Goal: Task Accomplishment & Management: Manage account settings

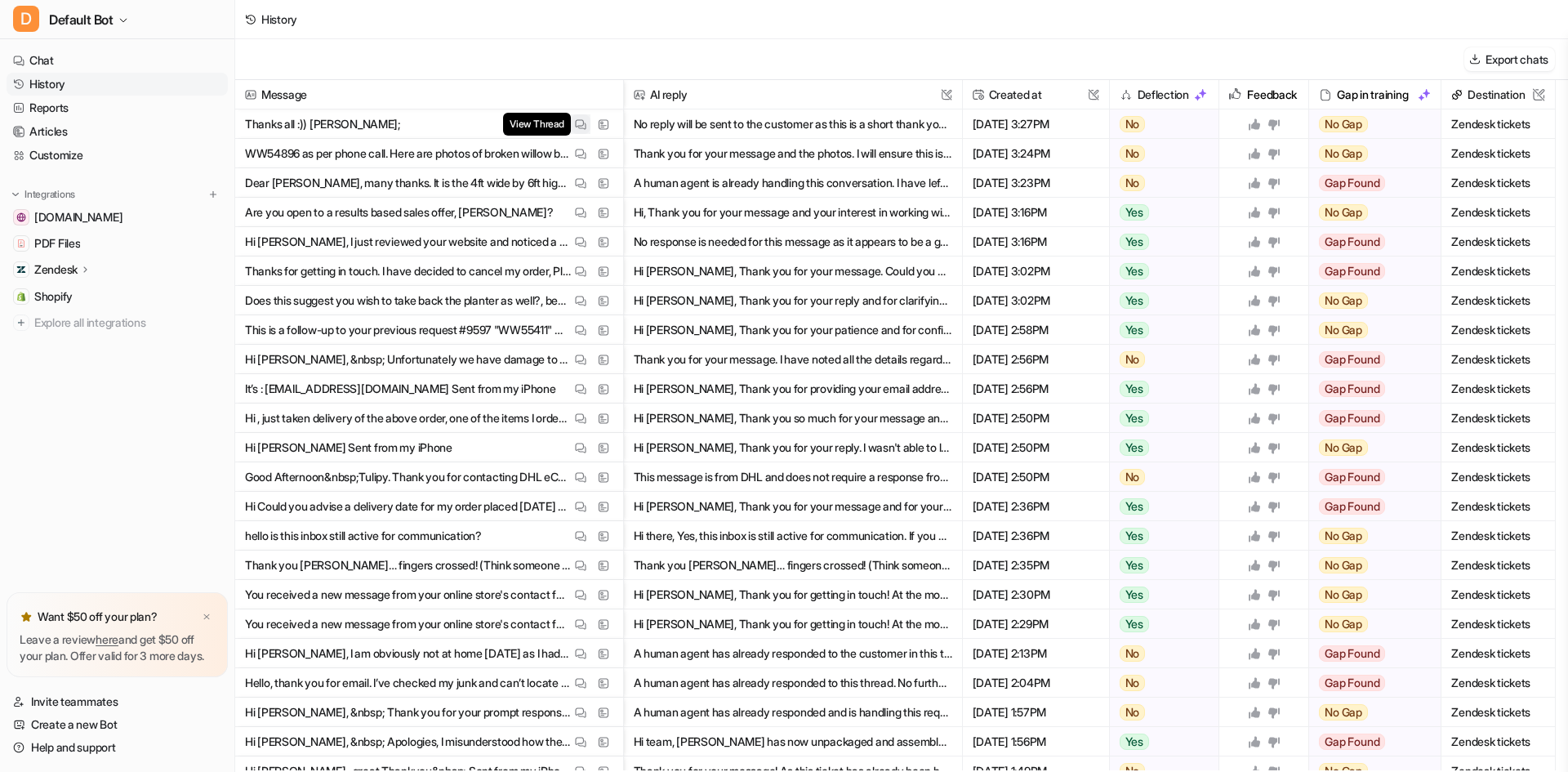
click at [576, 128] on img at bounding box center [580, 124] width 11 height 12
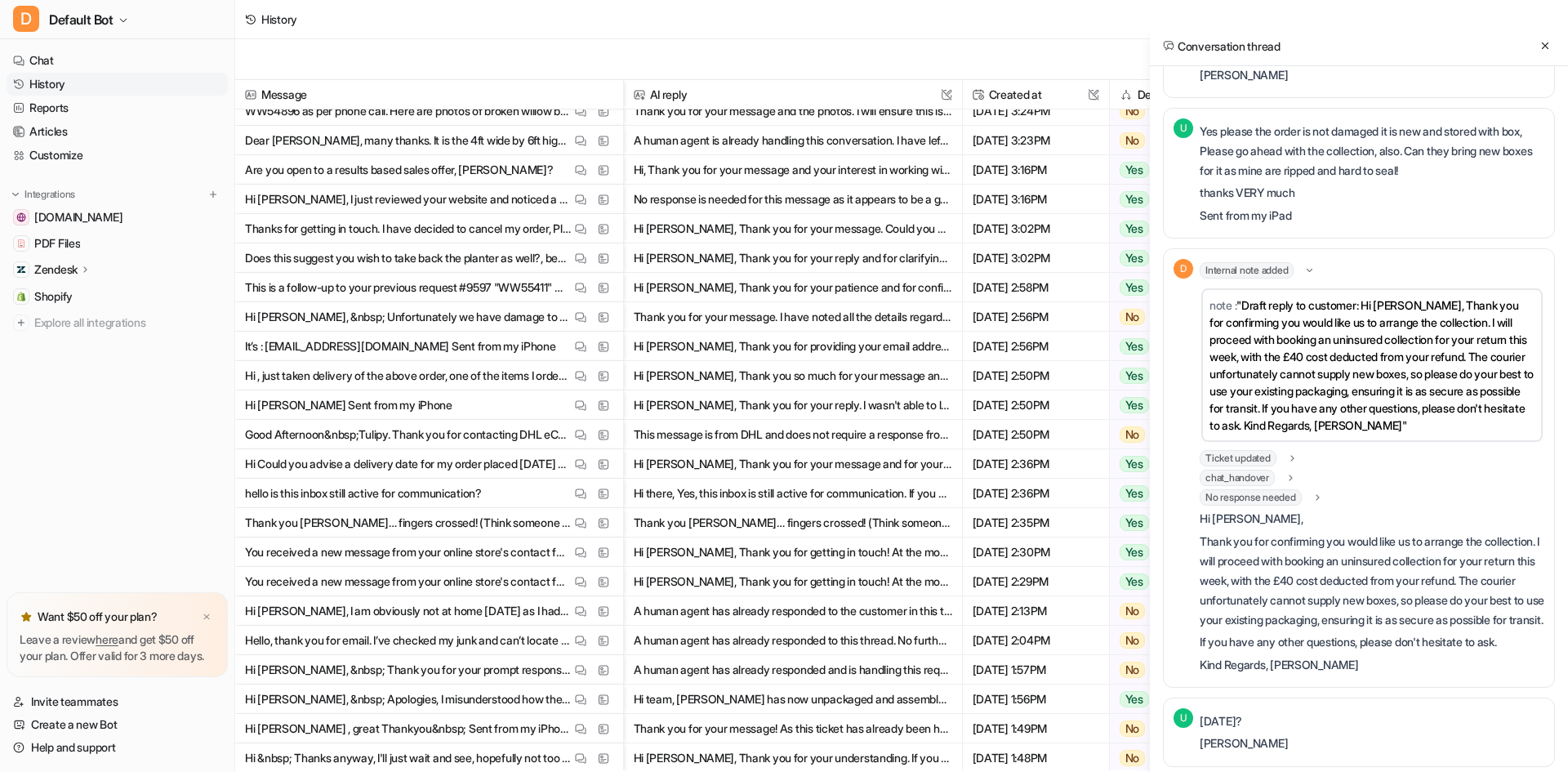
scroll to position [81, 0]
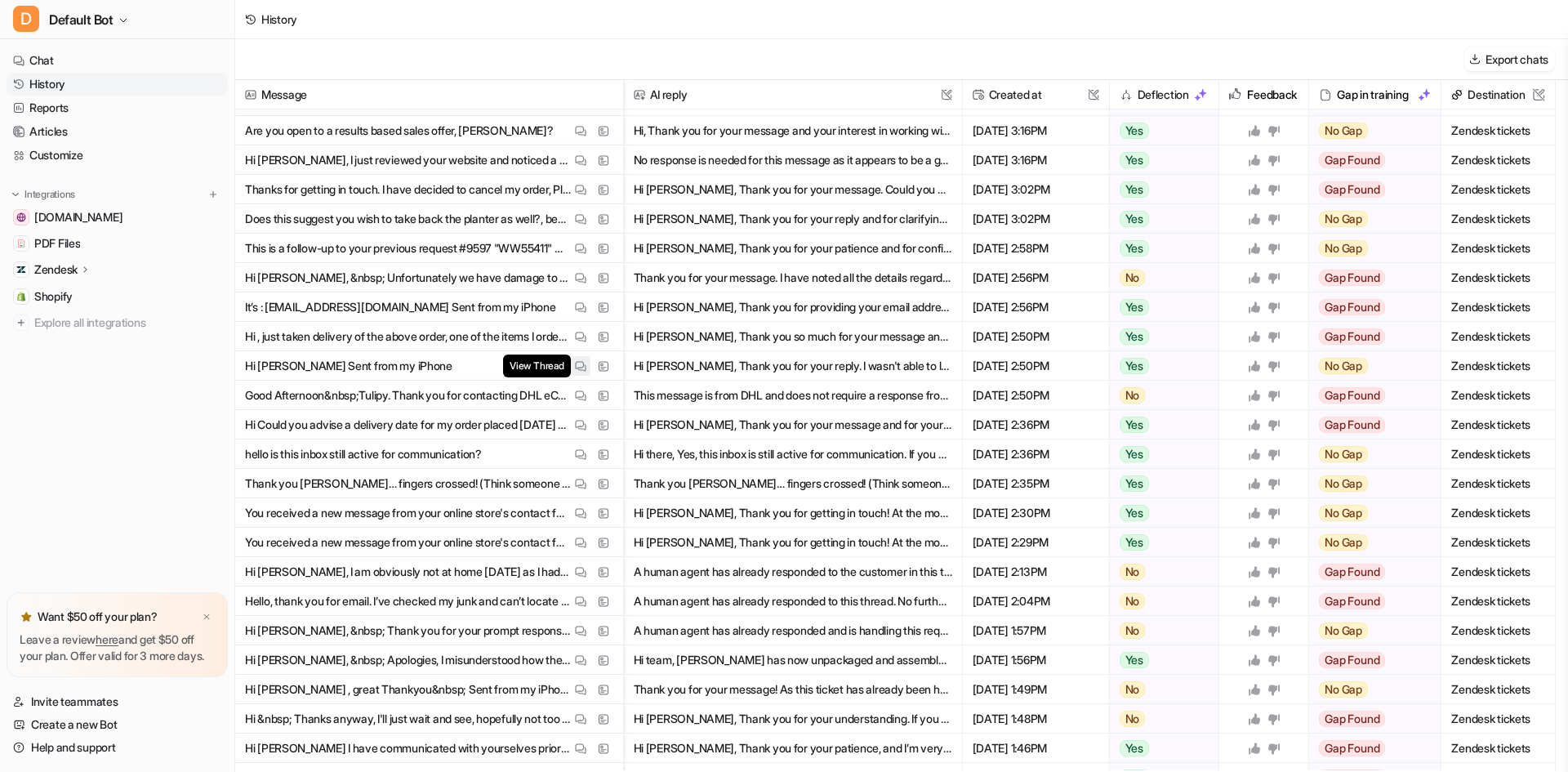
click at [583, 360] on img at bounding box center [580, 366] width 11 height 12
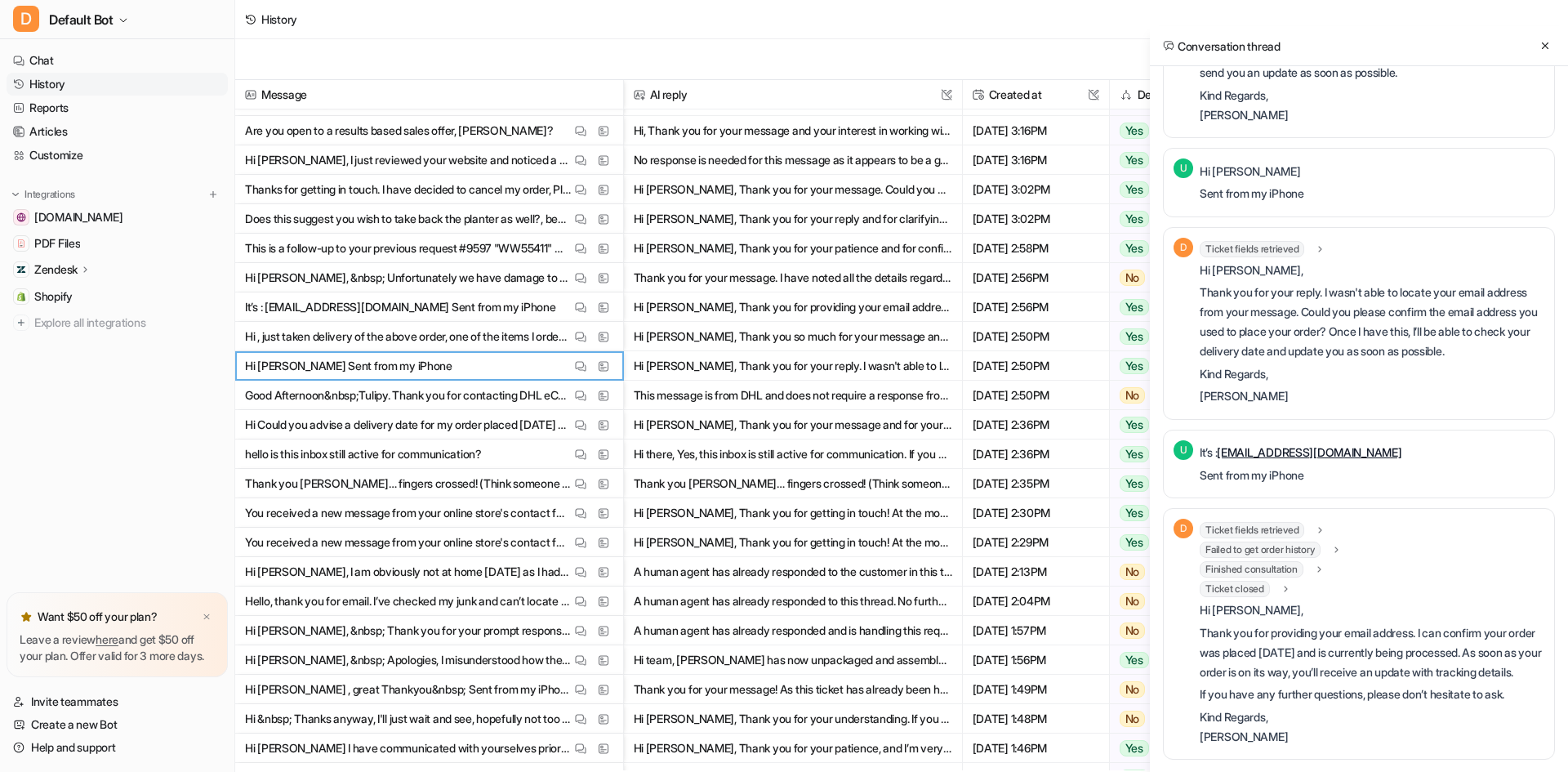
scroll to position [379, 0]
click at [102, 151] on link "Customize" at bounding box center [117, 155] width 222 height 23
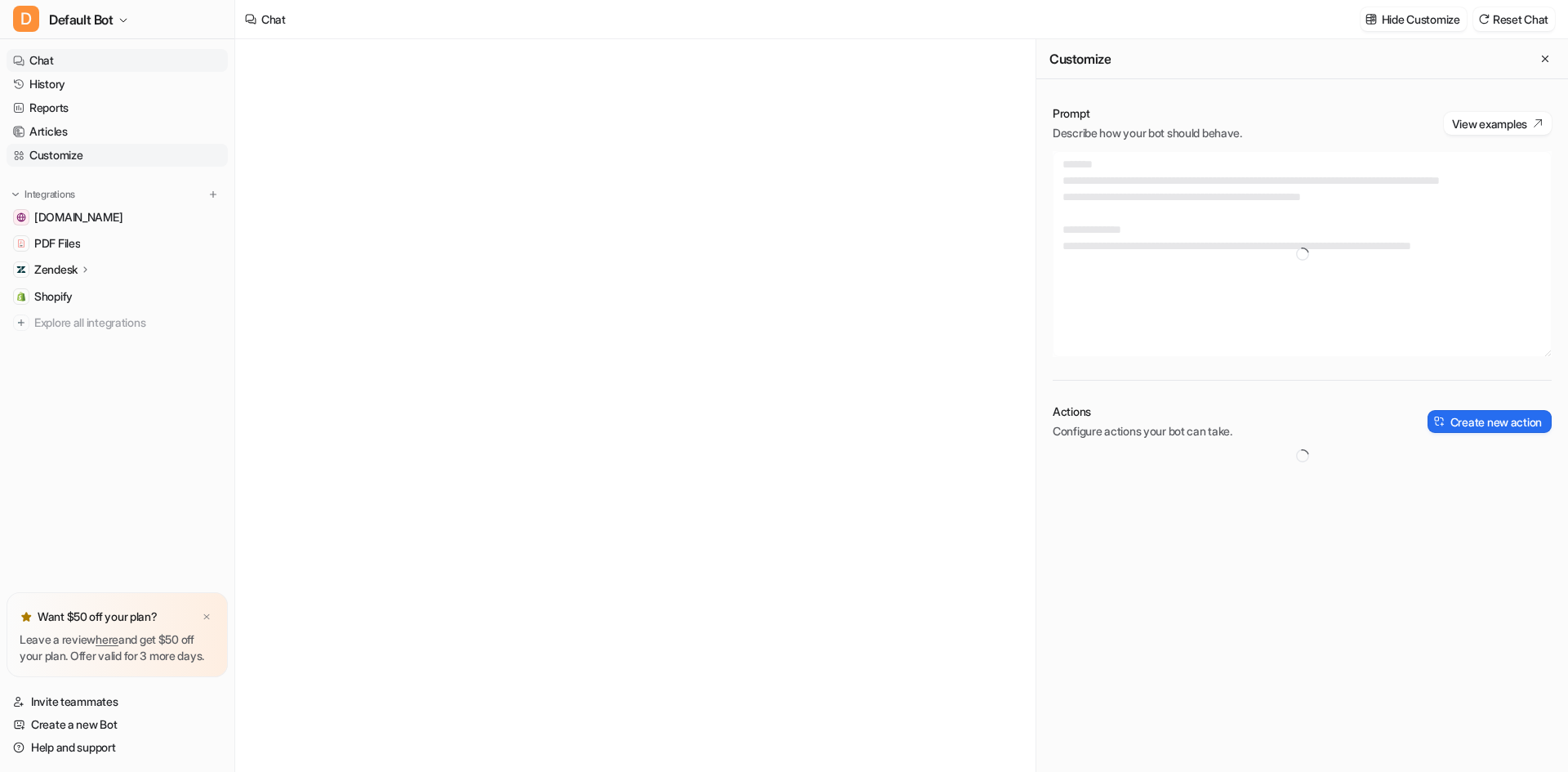
type textarea "**********"
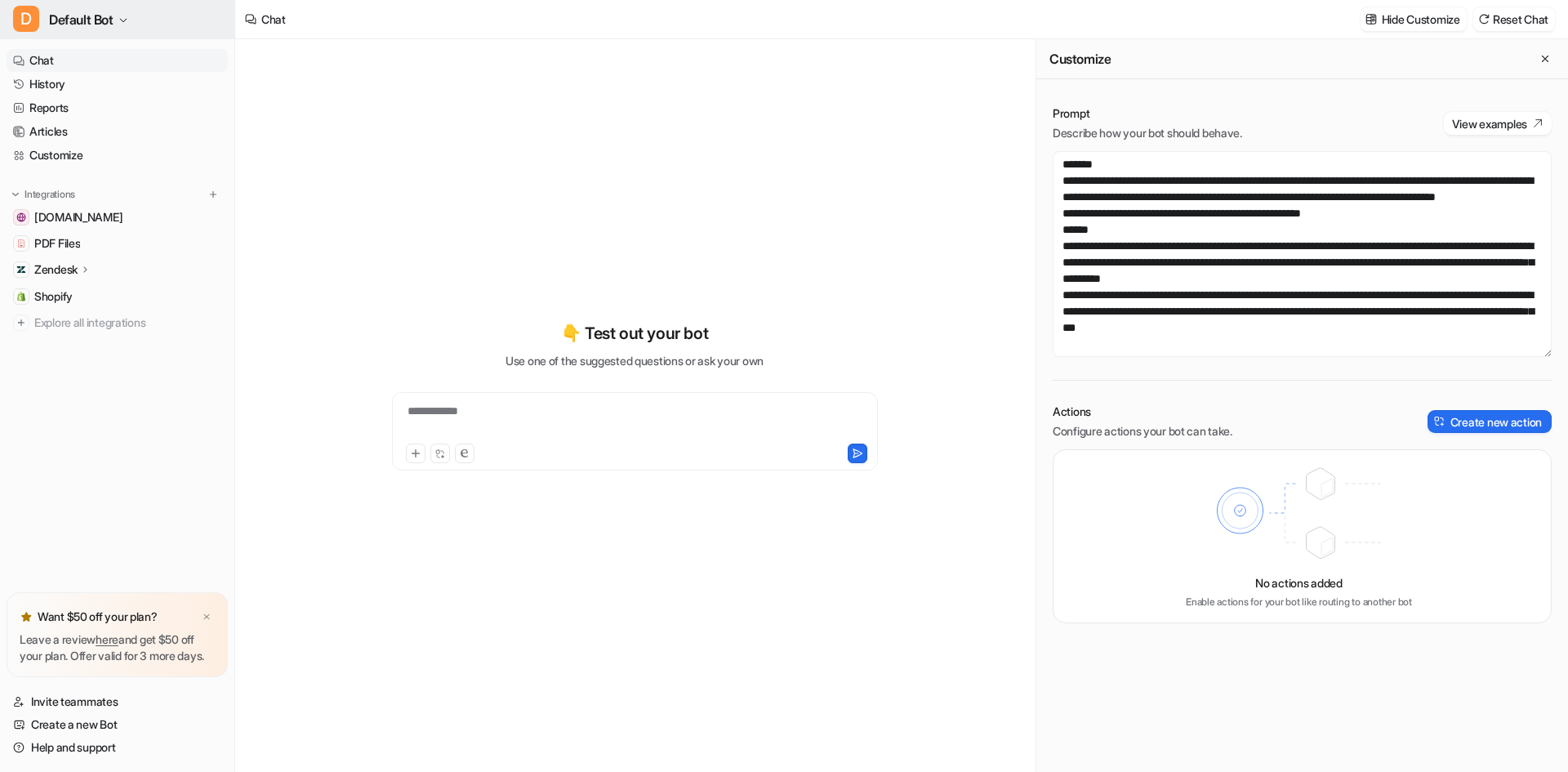
click at [112, 9] on span "Default Bot" at bounding box center [81, 19] width 65 height 23
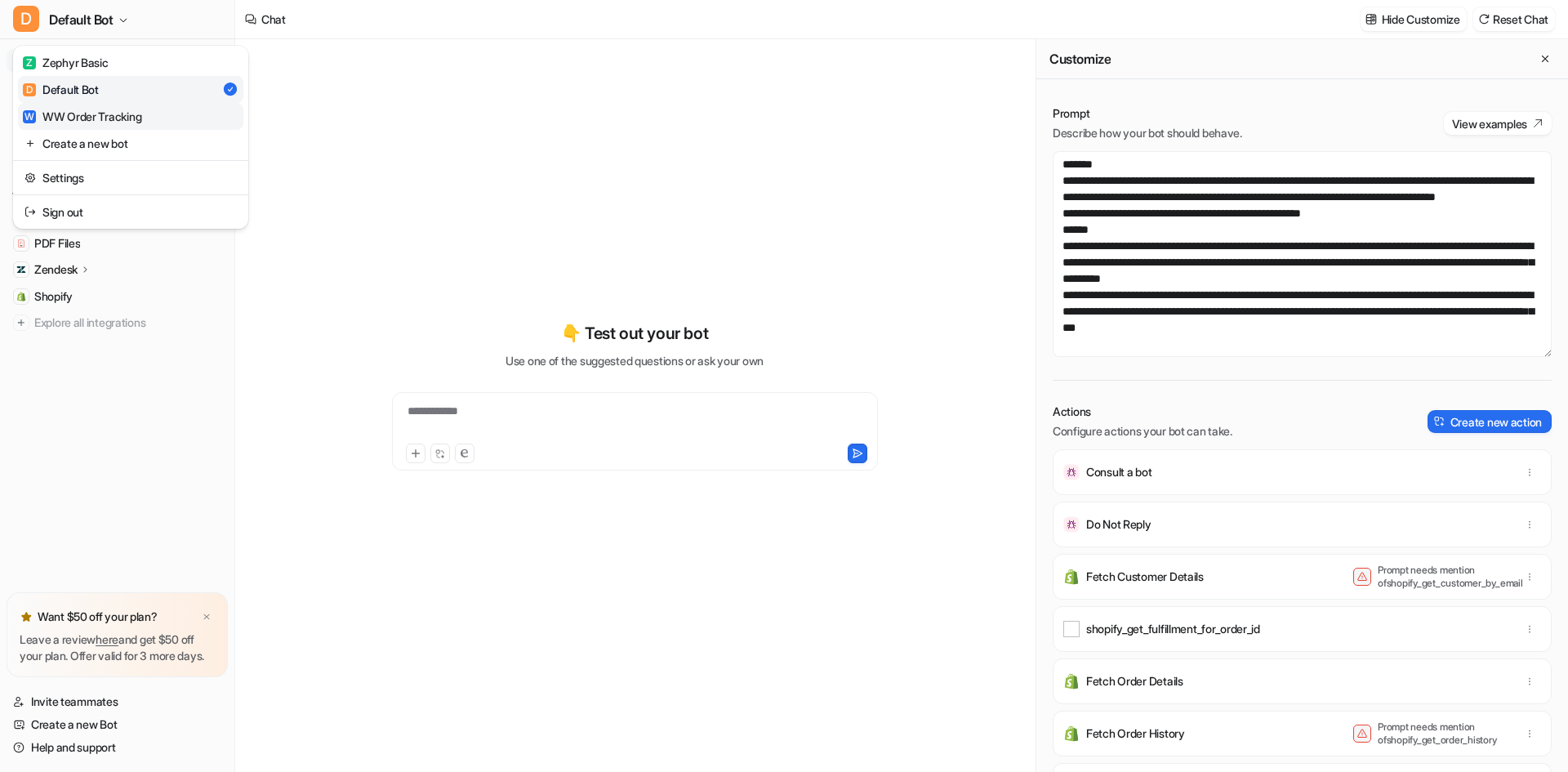
click at [122, 106] on link "W WW Order Tracking" at bounding box center [131, 116] width 225 height 27
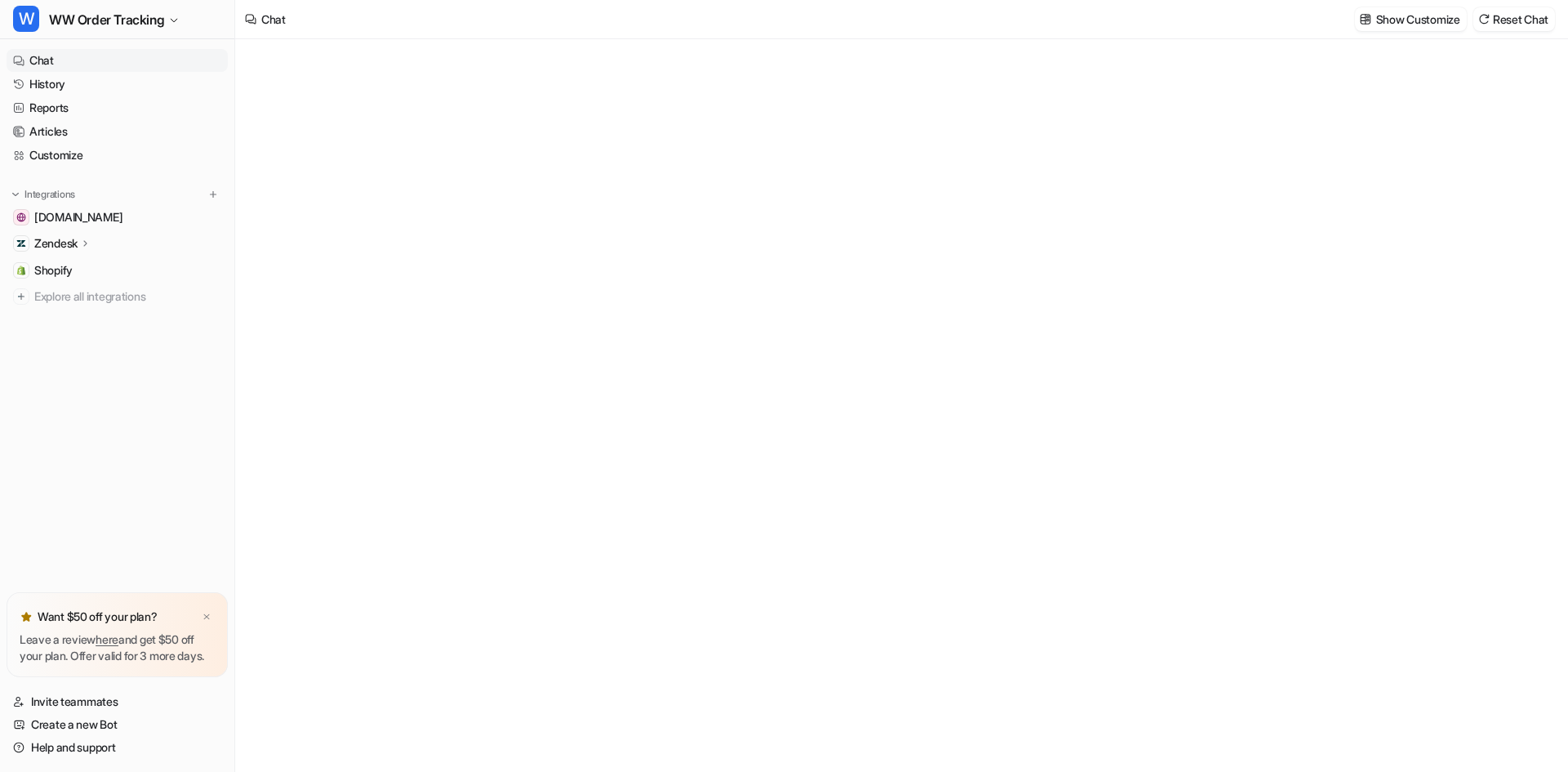
type textarea "**********"
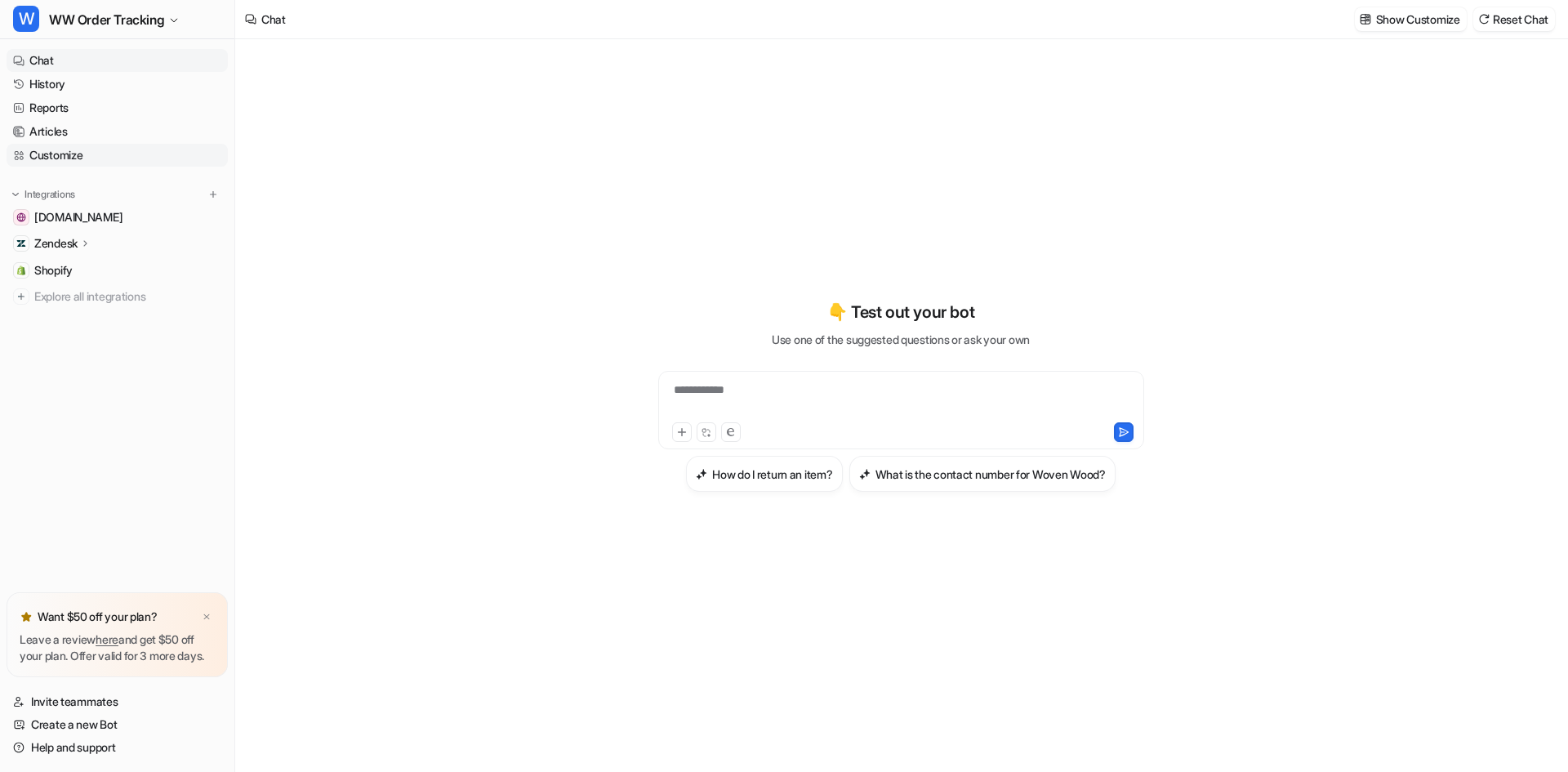
click at [65, 152] on link "Customize" at bounding box center [117, 155] width 222 height 23
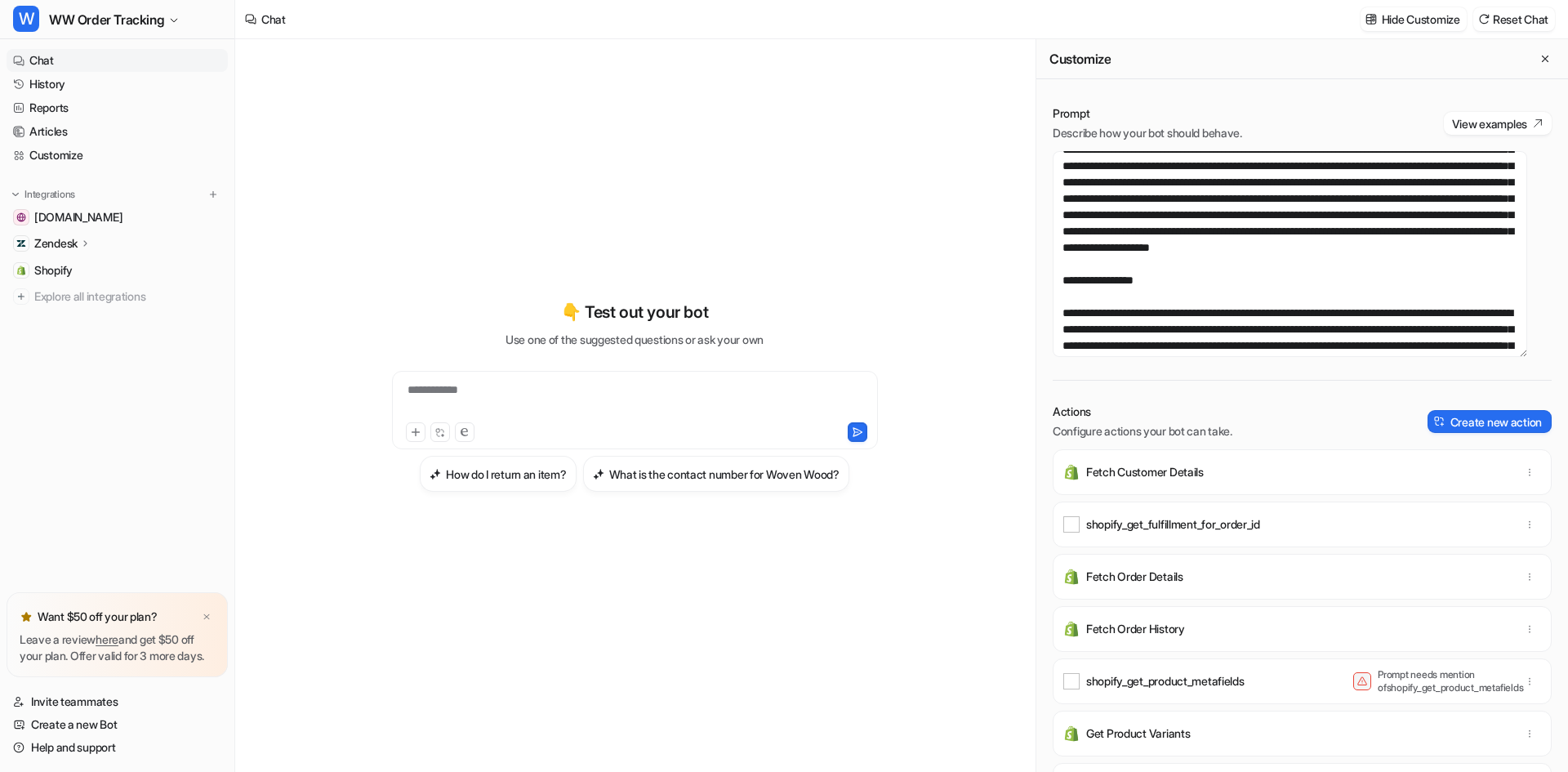
scroll to position [931, 0]
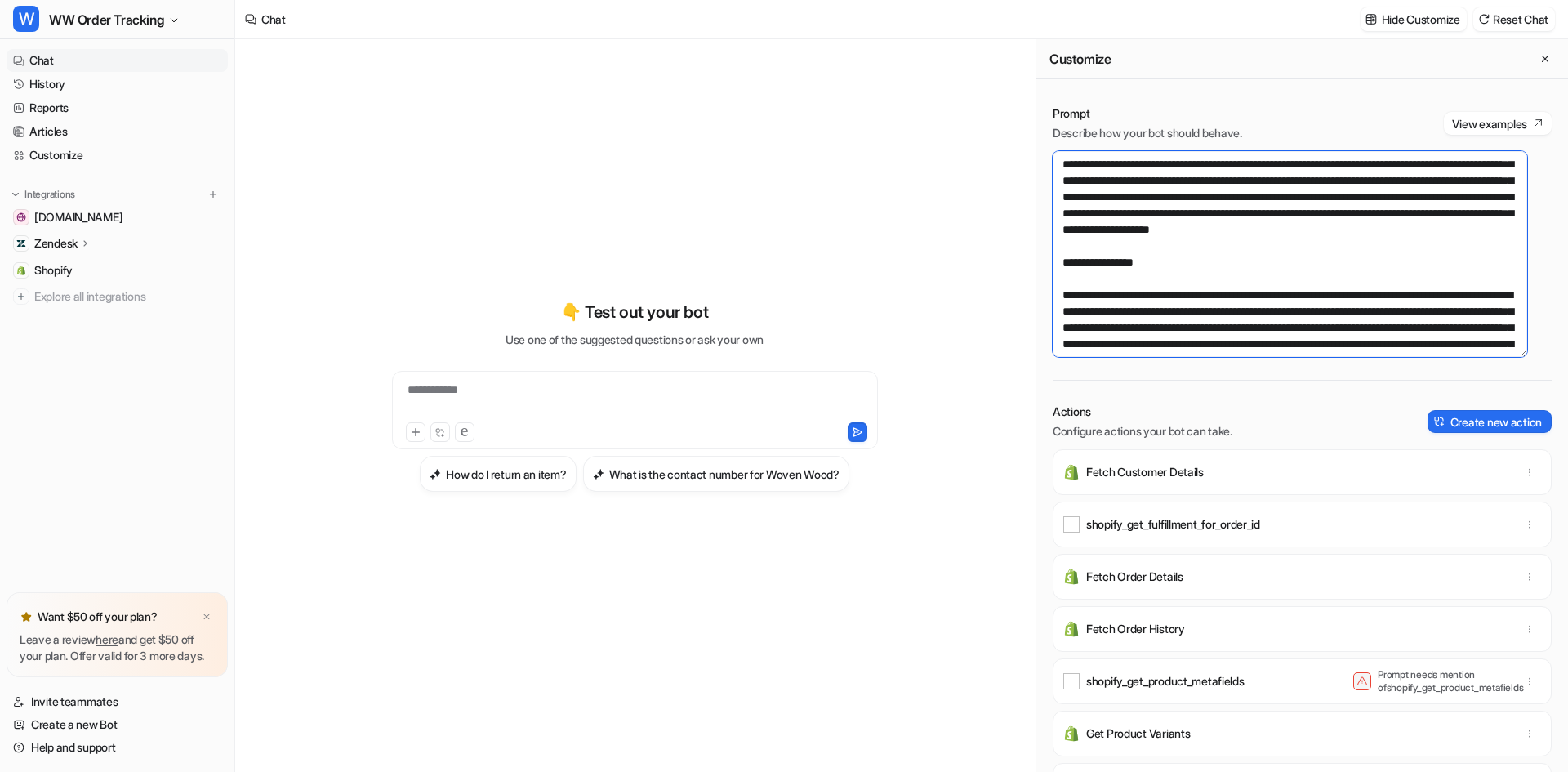
drag, startPoint x: 1212, startPoint y: 274, endPoint x: 1430, endPoint y: 259, distance: 218.5
click at [1430, 259] on textarea at bounding box center [1289, 253] width 475 height 206
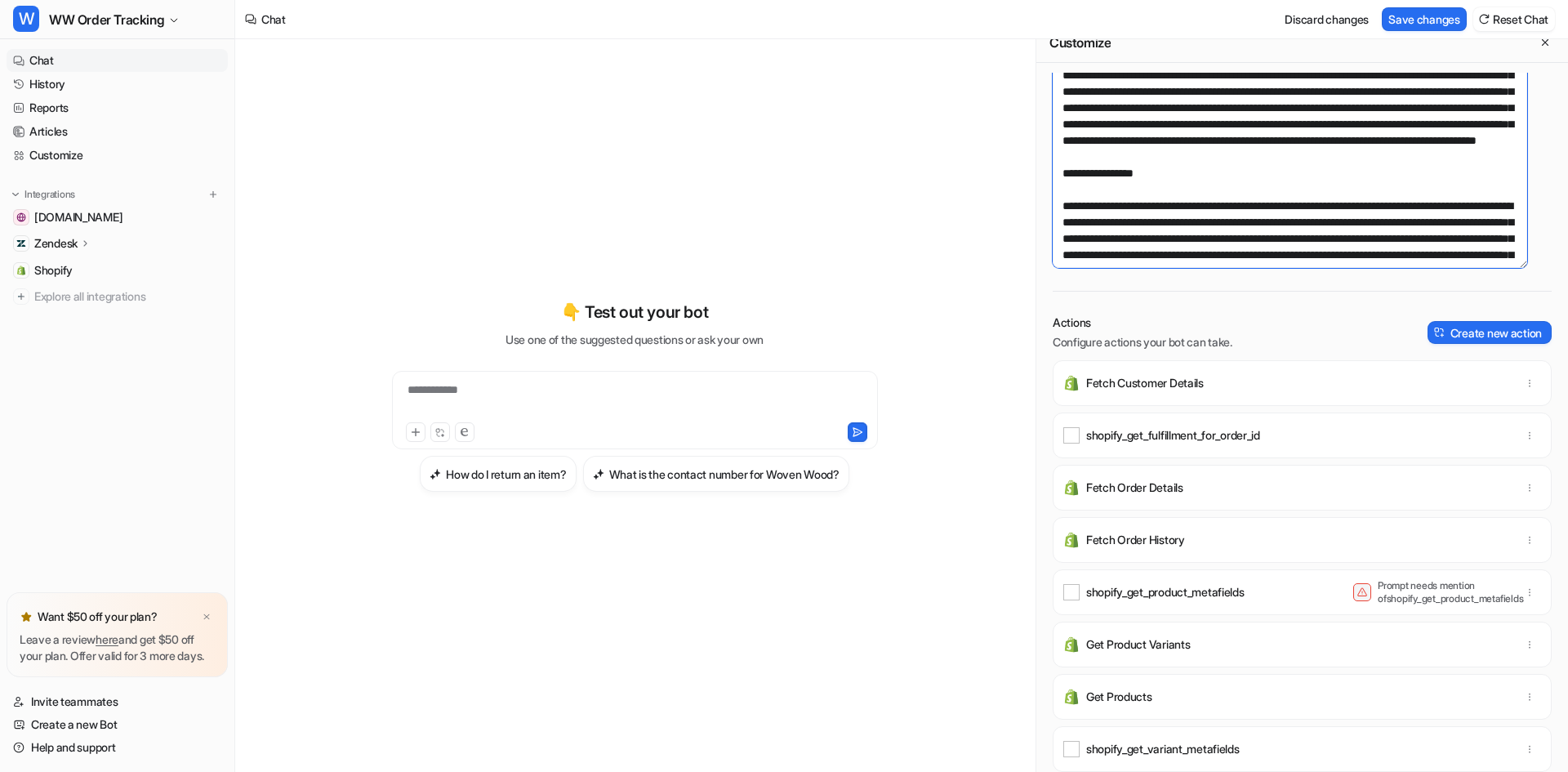
scroll to position [37, 0]
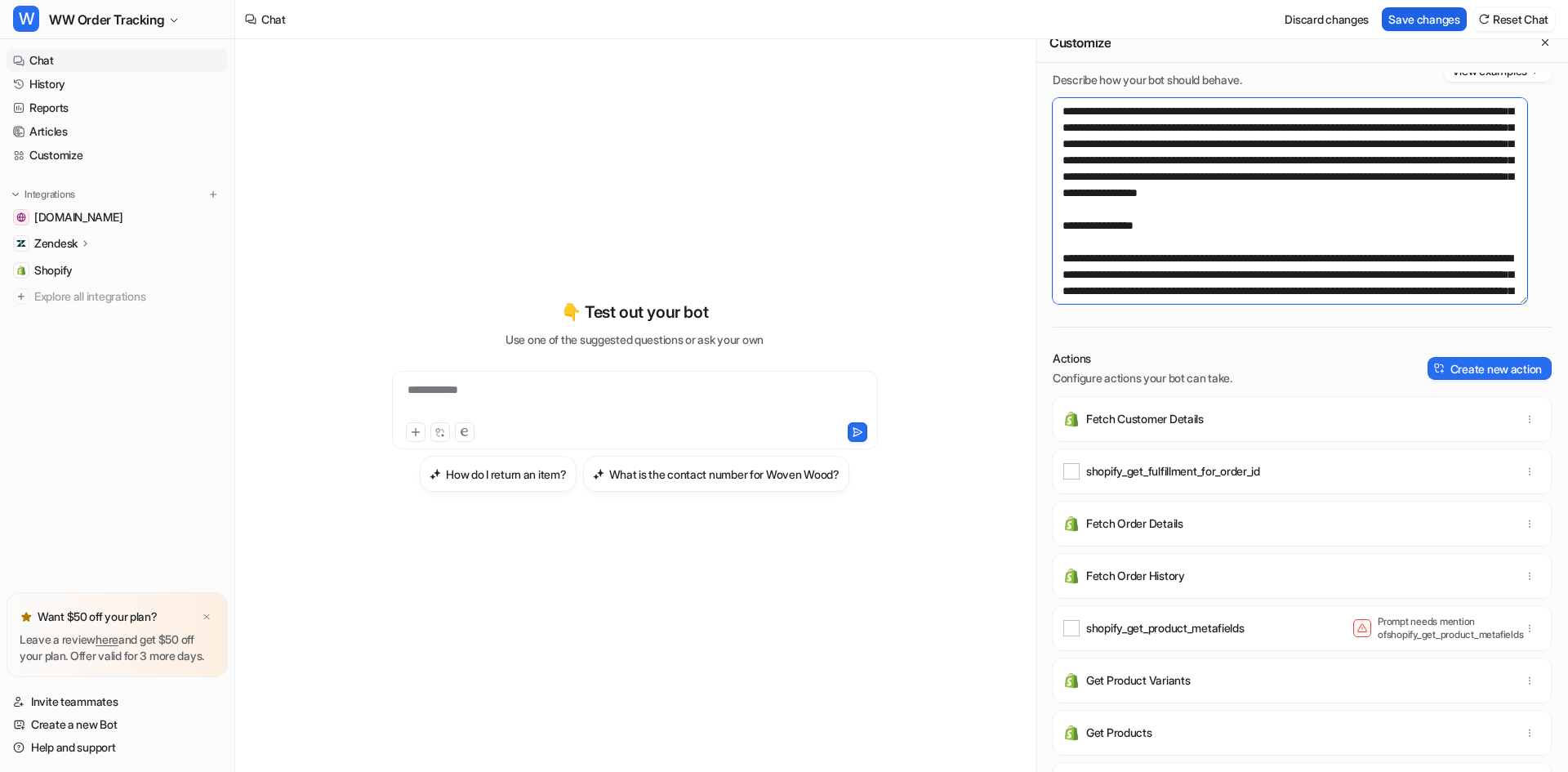
type textarea "**********"
click at [1459, 25] on button "Save changes" at bounding box center [1423, 18] width 85 height 24
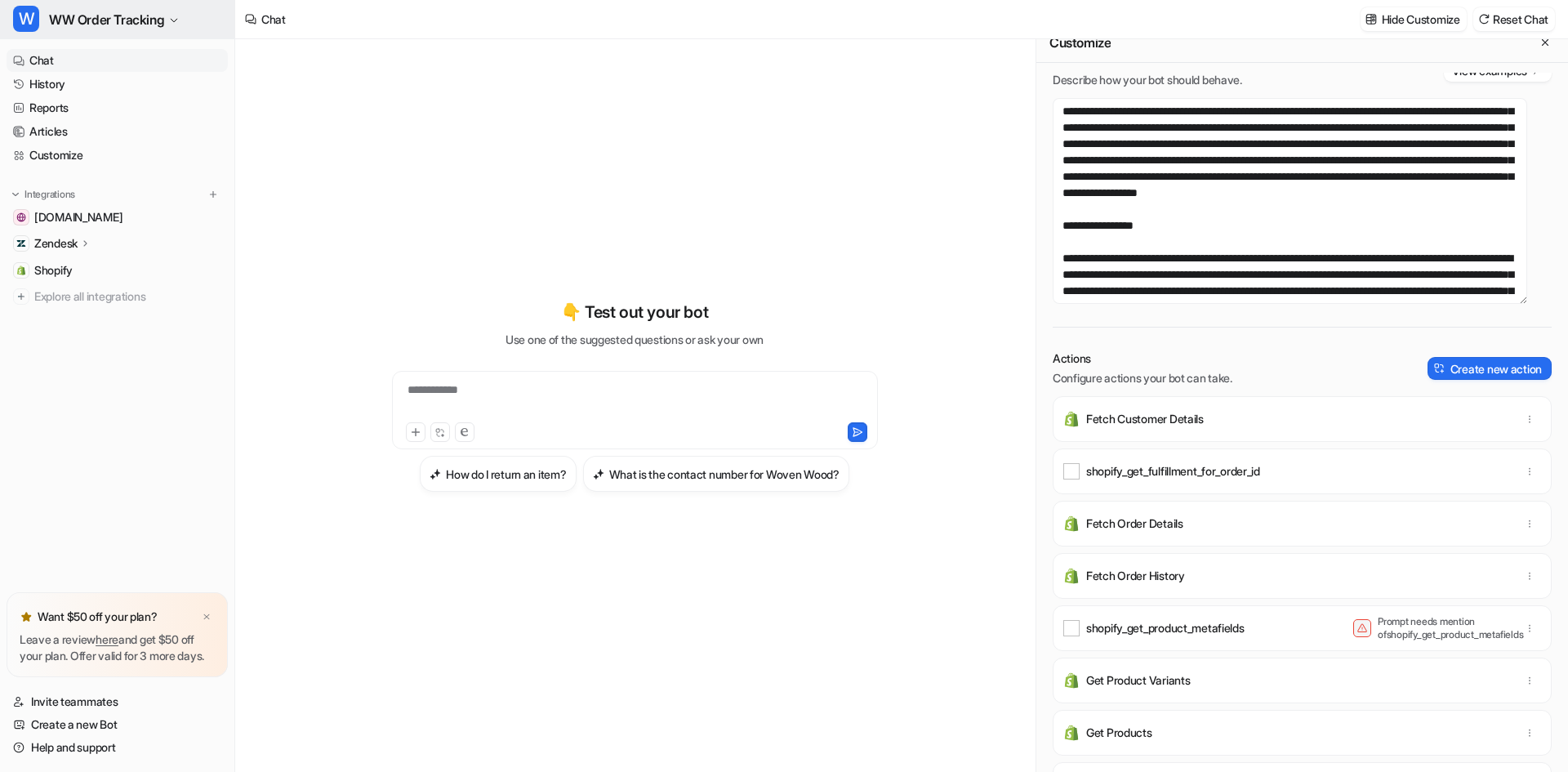
click at [138, 19] on span "WW Order Tracking" at bounding box center [106, 19] width 115 height 23
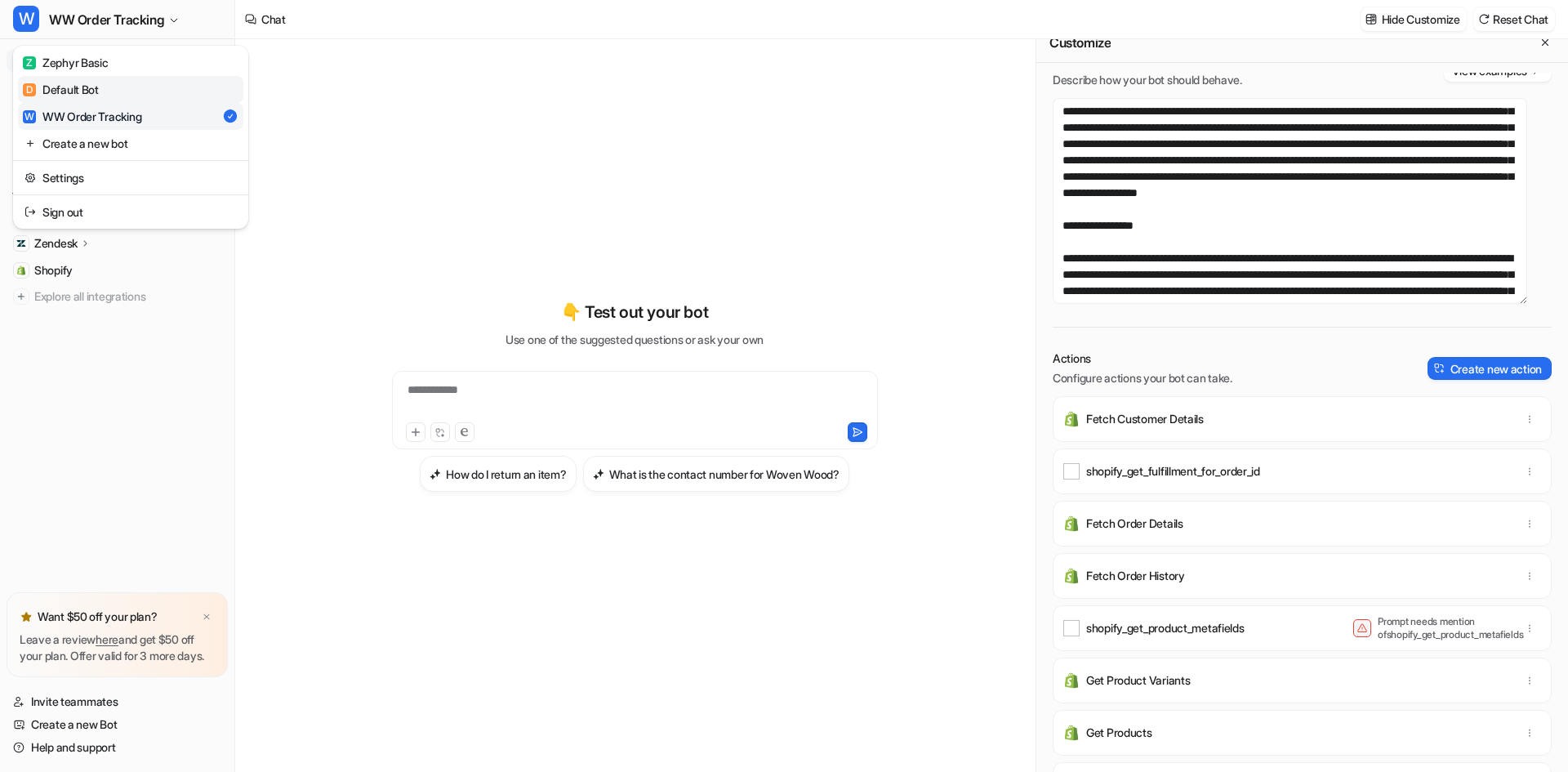
click at [87, 82] on div "D Default Bot" at bounding box center [60, 89] width 76 height 18
